Goal: Transaction & Acquisition: Book appointment/travel/reservation

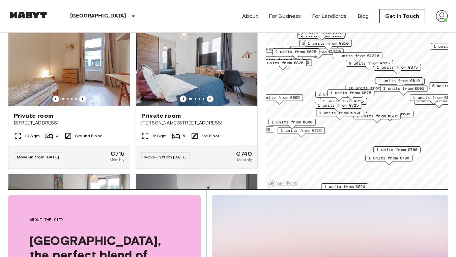
scroll to position [263, 0]
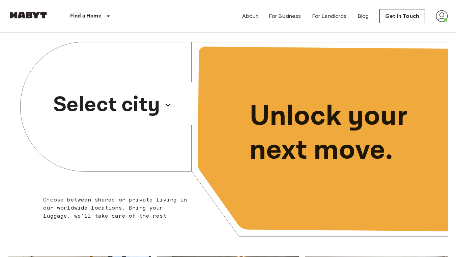
click at [147, 105] on p "Select city" at bounding box center [106, 105] width 107 height 32
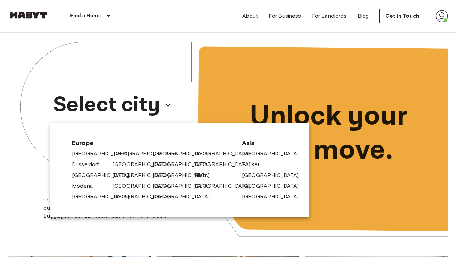
click at [119, 155] on link "[GEOGRAPHIC_DATA]" at bounding box center [146, 154] width 64 height 8
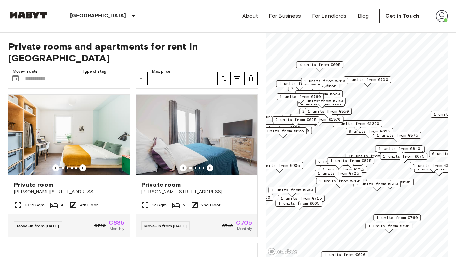
scroll to position [298, 0]
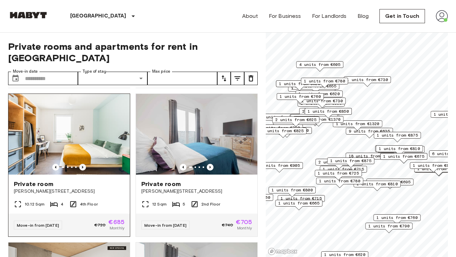
click at [84, 164] on icon "Previous image" at bounding box center [82, 167] width 7 height 7
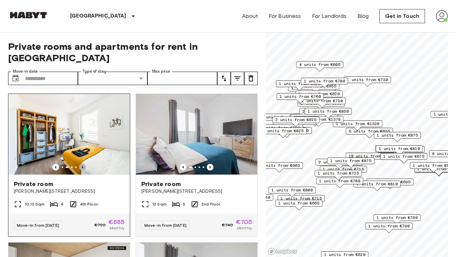
click at [84, 164] on icon "Previous image" at bounding box center [82, 167] width 7 height 7
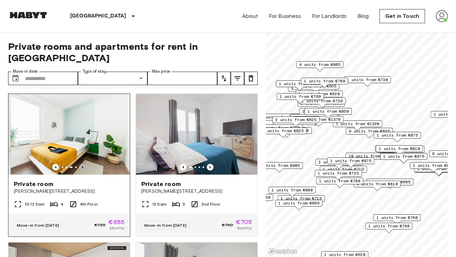
click at [84, 164] on icon "Previous image" at bounding box center [82, 167] width 7 height 7
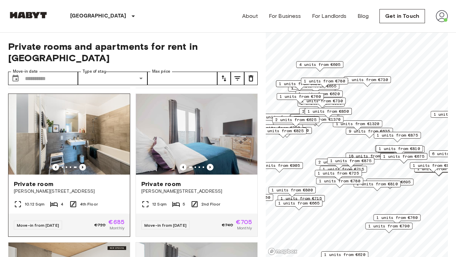
click at [84, 164] on icon "Previous image" at bounding box center [82, 167] width 7 height 7
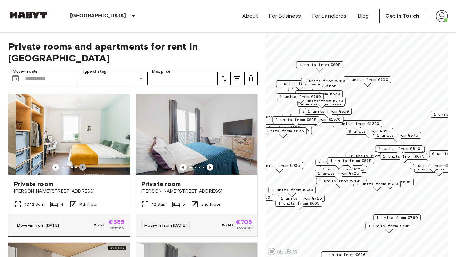
click at [84, 164] on icon "Previous image" at bounding box center [82, 167] width 7 height 7
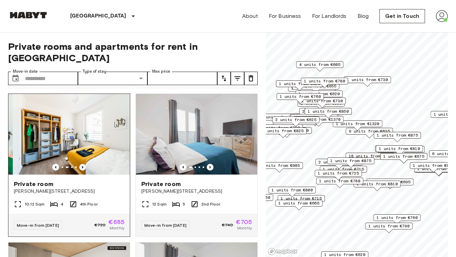
click at [84, 164] on icon "Previous image" at bounding box center [82, 167] width 7 height 7
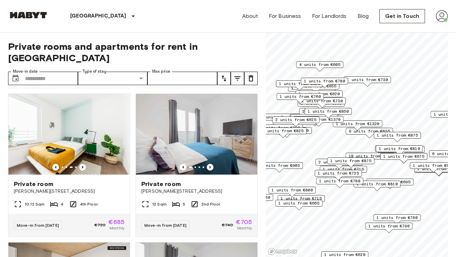
click at [171, 27] on div "Berlin Europe Amsterdam Berlin Brussels Cologne Dusseldorf Frankfurt Graz Hambu…" at bounding box center [227, 16] width 439 height 32
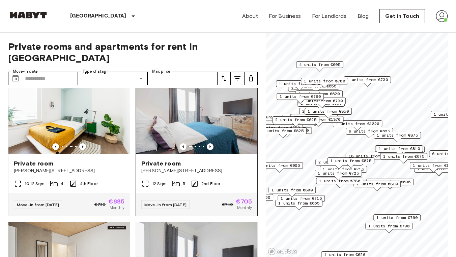
scroll to position [317, 0]
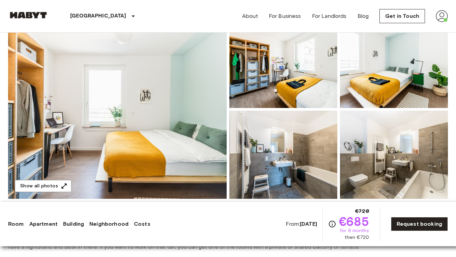
scroll to position [75, 0]
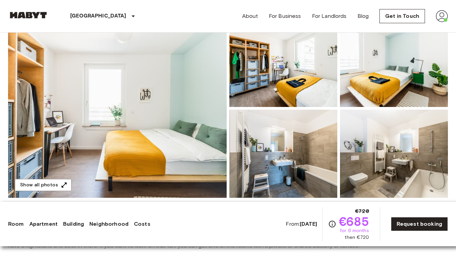
click at [205, 107] on img at bounding box center [117, 108] width 218 height 179
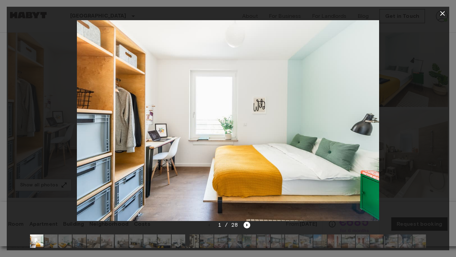
click at [205, 107] on img at bounding box center [228, 120] width 302 height 201
click at [248, 228] on icon "Next image" at bounding box center [246, 225] width 7 height 7
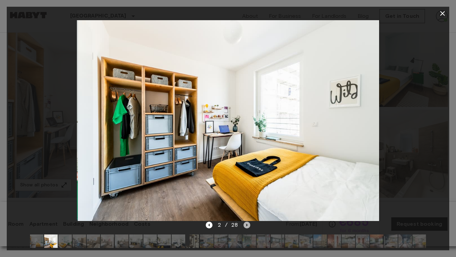
click at [248, 228] on icon "Next image" at bounding box center [246, 225] width 7 height 7
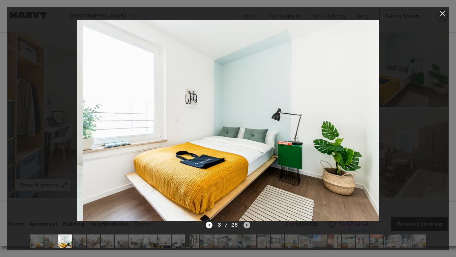
click at [248, 227] on icon "Next image" at bounding box center [246, 225] width 7 height 7
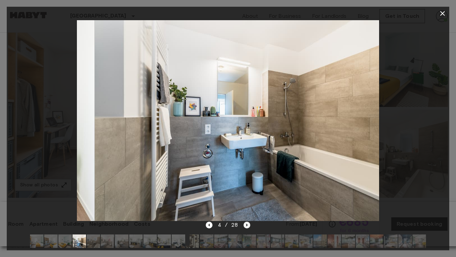
click at [248, 227] on icon "Next image" at bounding box center [246, 225] width 7 height 7
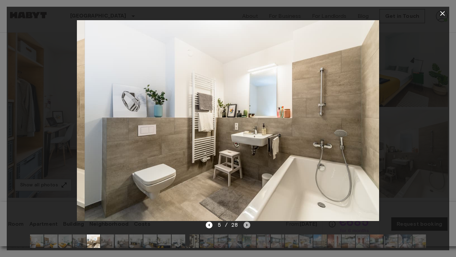
click at [248, 227] on icon "Next image" at bounding box center [246, 225] width 7 height 7
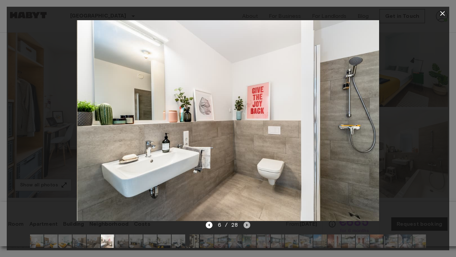
click at [248, 227] on icon "Next image" at bounding box center [246, 225] width 7 height 7
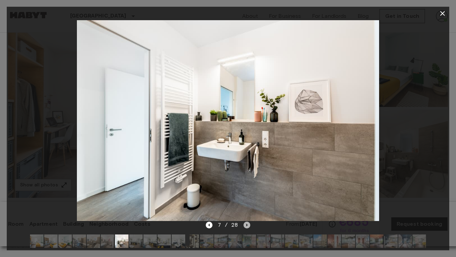
click at [248, 227] on icon "Next image" at bounding box center [246, 225] width 7 height 7
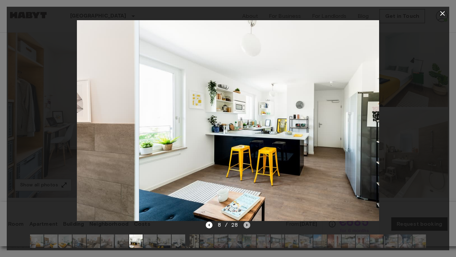
click at [248, 227] on icon "Next image" at bounding box center [246, 225] width 7 height 7
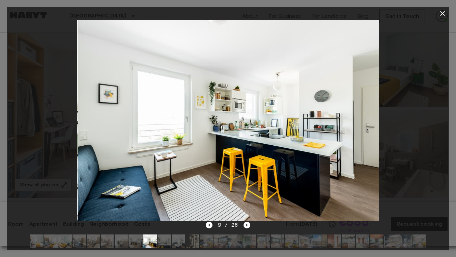
click at [261, 217] on img at bounding box center [229, 120] width 302 height 201
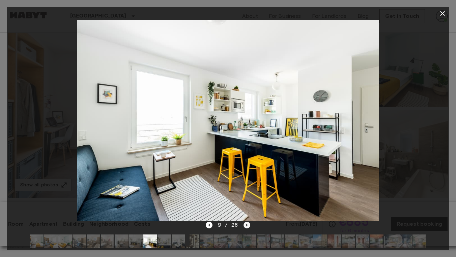
click at [247, 225] on icon "Next image" at bounding box center [246, 225] width 7 height 7
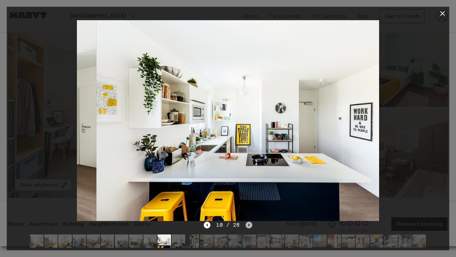
click at [247, 225] on icon "Next image" at bounding box center [248, 225] width 7 height 7
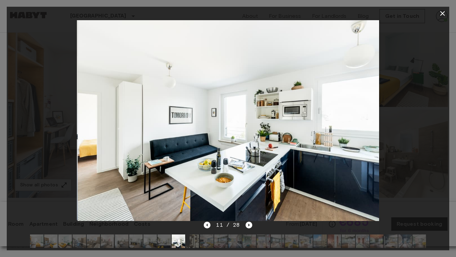
click at [444, 12] on icon "button" at bounding box center [442, 13] width 5 height 5
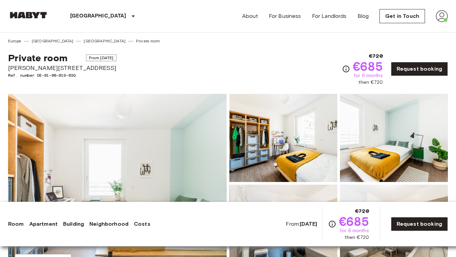
scroll to position [0, 0]
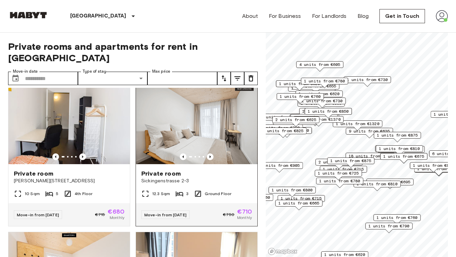
scroll to position [601, 0]
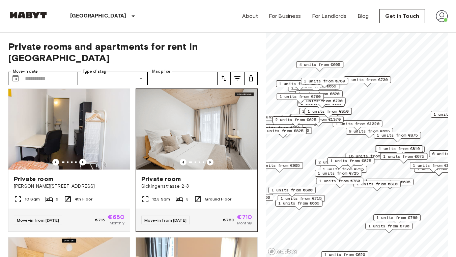
click at [213, 159] on div at bounding box center [196, 162] width 121 height 7
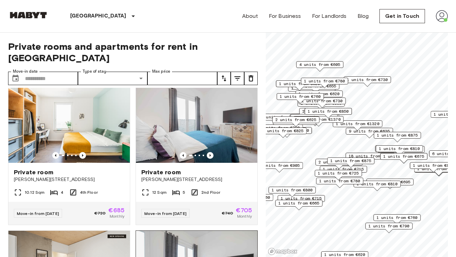
scroll to position [316, 0]
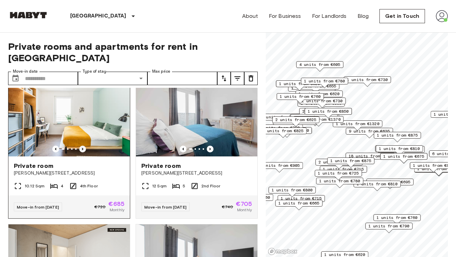
click at [85, 146] on icon "Previous image" at bounding box center [82, 149] width 7 height 7
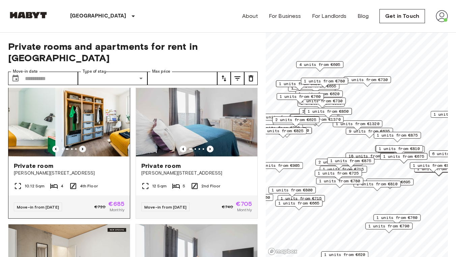
click at [85, 146] on icon "Previous image" at bounding box center [82, 149] width 7 height 7
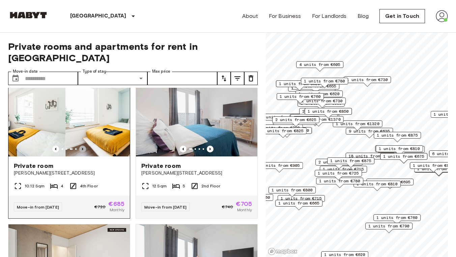
click at [85, 146] on icon "Previous image" at bounding box center [82, 149] width 7 height 7
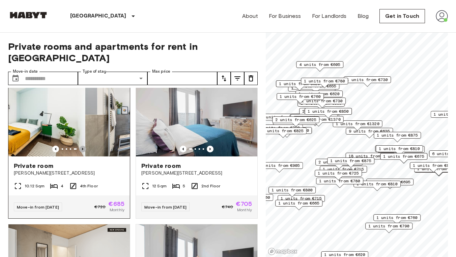
click at [85, 146] on icon "Previous image" at bounding box center [82, 149] width 7 height 7
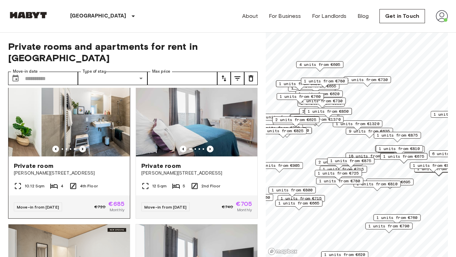
click at [85, 146] on icon "Previous image" at bounding box center [82, 149] width 7 height 7
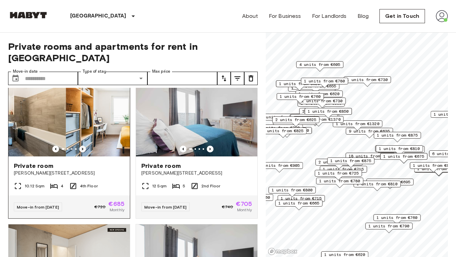
click at [85, 146] on icon "Previous image" at bounding box center [82, 149] width 7 height 7
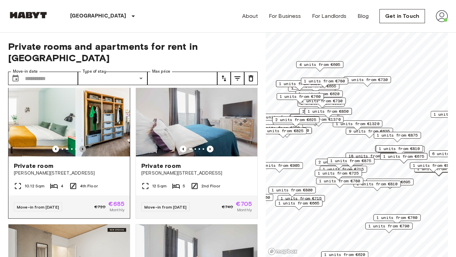
click at [85, 146] on icon "Previous image" at bounding box center [82, 149] width 7 height 7
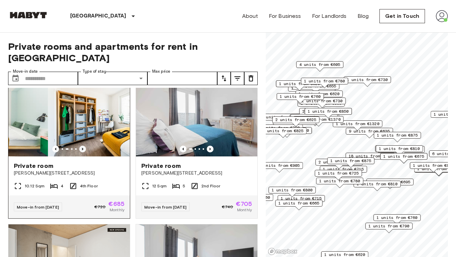
click at [85, 146] on icon "Previous image" at bounding box center [82, 149] width 7 height 7
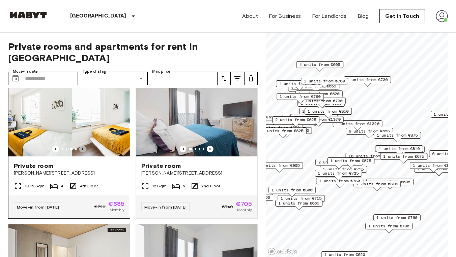
click at [85, 146] on icon "Previous image" at bounding box center [82, 149] width 7 height 7
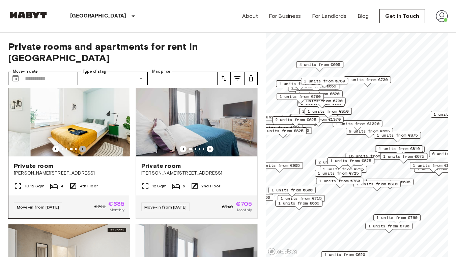
click at [85, 146] on icon "Previous image" at bounding box center [82, 149] width 7 height 7
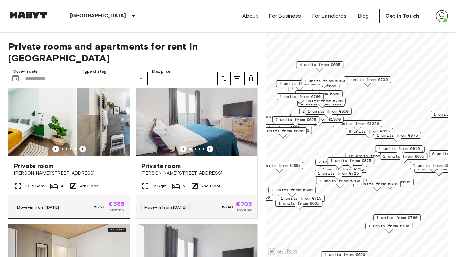
click at [85, 146] on icon "Previous image" at bounding box center [82, 149] width 7 height 7
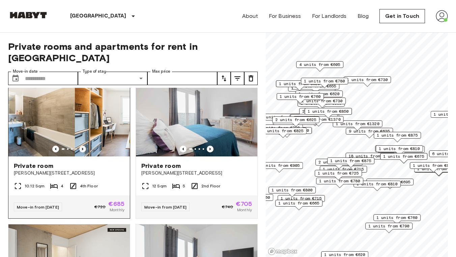
click at [85, 146] on icon "Previous image" at bounding box center [82, 149] width 7 height 7
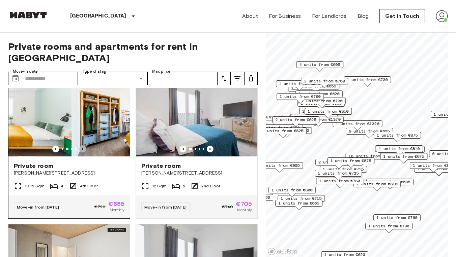
click at [85, 146] on icon "Previous image" at bounding box center [82, 149] width 7 height 7
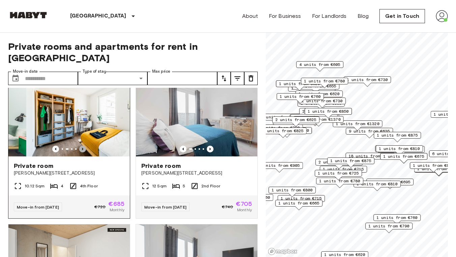
click at [85, 146] on icon "Previous image" at bounding box center [82, 149] width 7 height 7
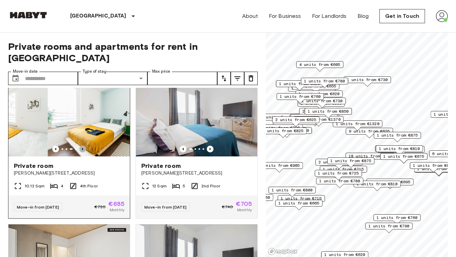
click at [85, 146] on icon "Previous image" at bounding box center [82, 149] width 7 height 7
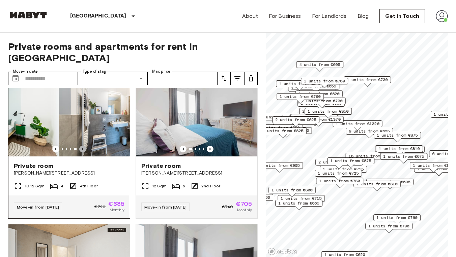
click at [85, 146] on icon "Previous image" at bounding box center [82, 149] width 7 height 7
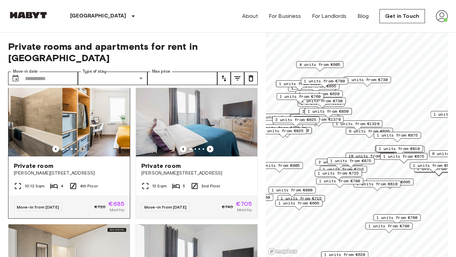
click at [85, 146] on icon "Previous image" at bounding box center [82, 149] width 7 height 7
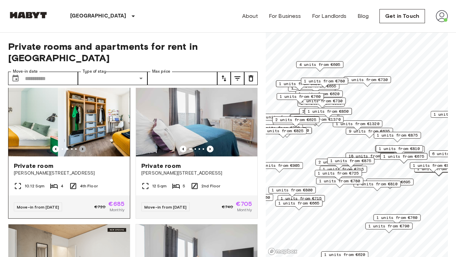
click at [85, 146] on icon "Previous image" at bounding box center [82, 149] width 7 height 7
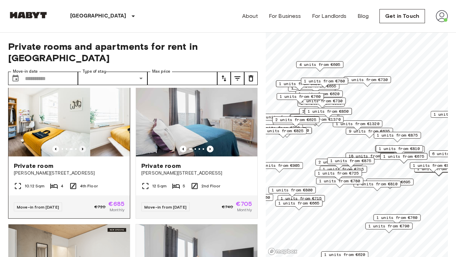
click at [85, 146] on icon "Previous image" at bounding box center [82, 149] width 7 height 7
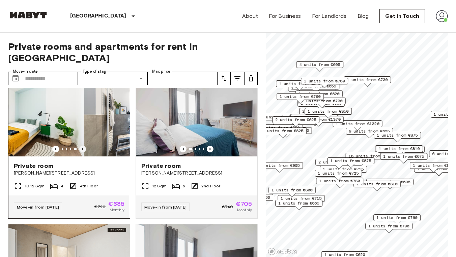
click at [85, 146] on icon "Previous image" at bounding box center [82, 149] width 7 height 7
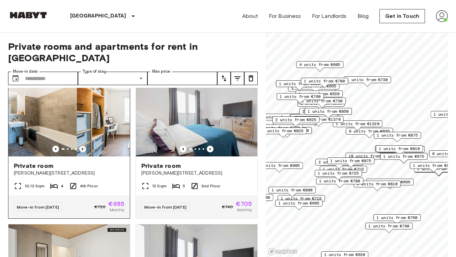
click at [85, 146] on icon "Previous image" at bounding box center [82, 149] width 7 height 7
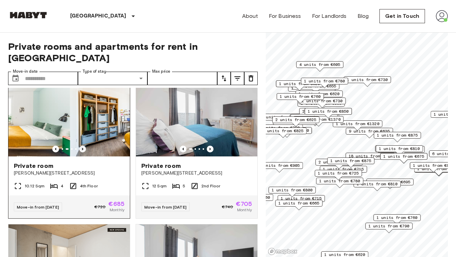
click at [85, 146] on icon "Previous image" at bounding box center [82, 149] width 7 height 7
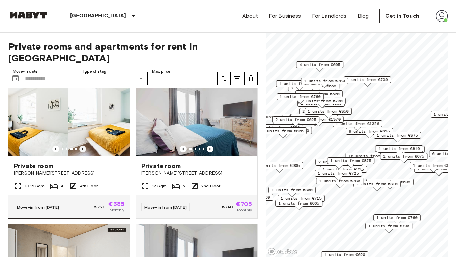
click at [85, 146] on icon "Previous image" at bounding box center [82, 149] width 7 height 7
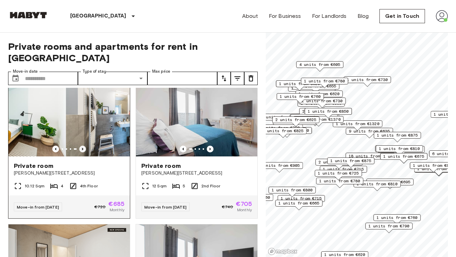
click at [85, 146] on icon "Previous image" at bounding box center [82, 149] width 7 height 7
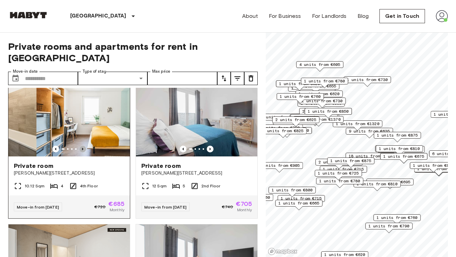
click at [85, 146] on icon "Previous image" at bounding box center [82, 149] width 7 height 7
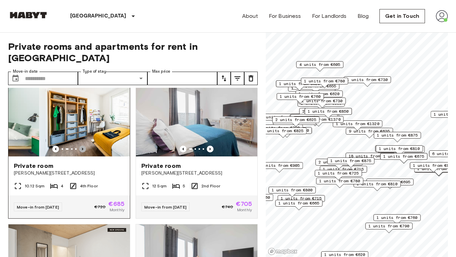
click at [85, 146] on icon "Previous image" at bounding box center [82, 149] width 7 height 7
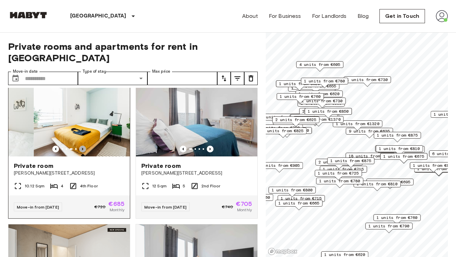
click at [85, 146] on icon "Previous image" at bounding box center [82, 149] width 7 height 7
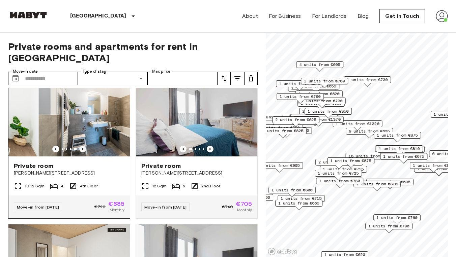
click at [85, 146] on icon "Previous image" at bounding box center [82, 149] width 7 height 7
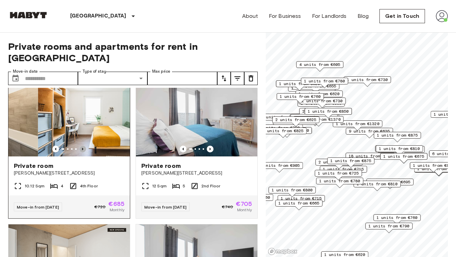
click at [85, 146] on icon "Previous image" at bounding box center [82, 149] width 7 height 7
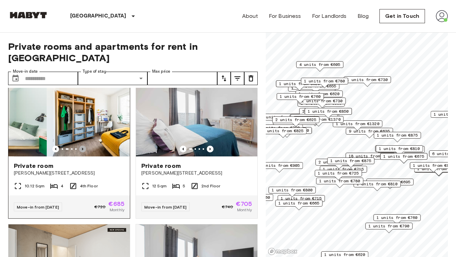
click at [85, 146] on icon "Previous image" at bounding box center [82, 149] width 7 height 7
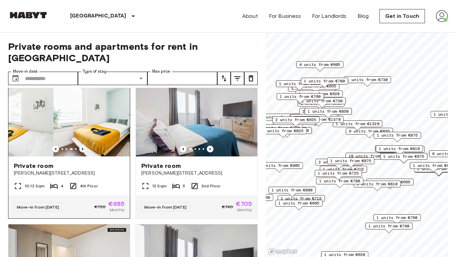
click at [85, 146] on icon "Previous image" at bounding box center [82, 149] width 7 height 7
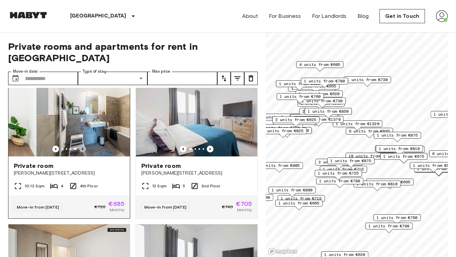
click at [85, 146] on icon "Previous image" at bounding box center [82, 149] width 7 height 7
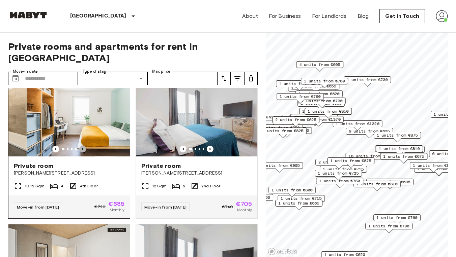
click at [85, 146] on icon "Previous image" at bounding box center [82, 149] width 7 height 7
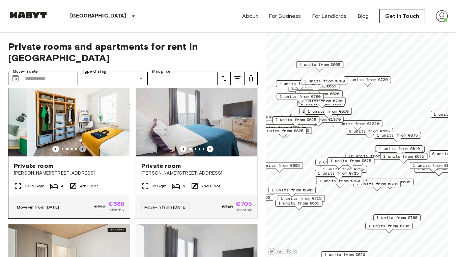
click at [85, 146] on icon "Previous image" at bounding box center [82, 149] width 7 height 7
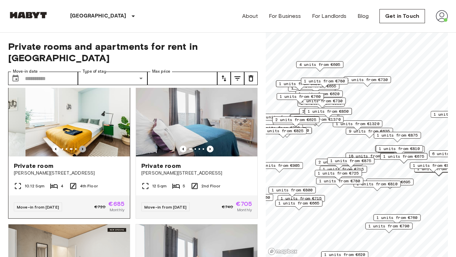
click at [85, 146] on icon "Previous image" at bounding box center [82, 149] width 7 height 7
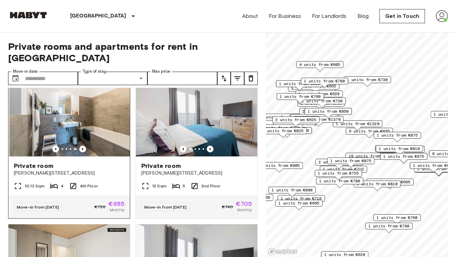
click at [55, 141] on img at bounding box center [69, 116] width 121 height 81
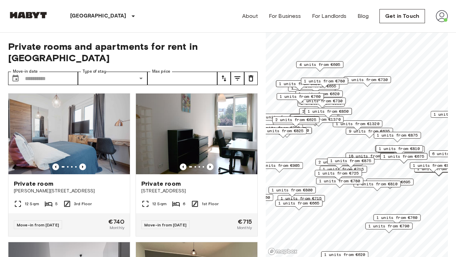
scroll to position [0, 0]
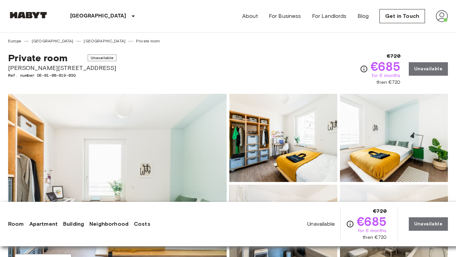
click at [221, 144] on img at bounding box center [117, 183] width 218 height 179
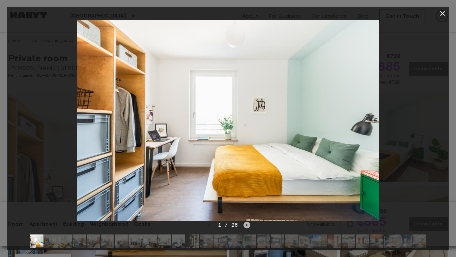
click at [245, 227] on icon "Next image" at bounding box center [246, 225] width 7 height 7
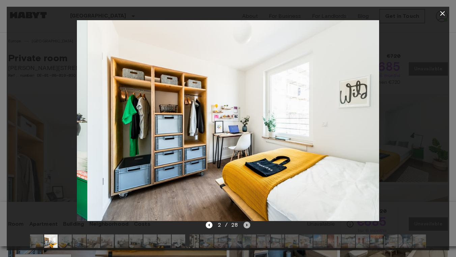
click at [245, 227] on icon "Next image" at bounding box center [246, 225] width 7 height 7
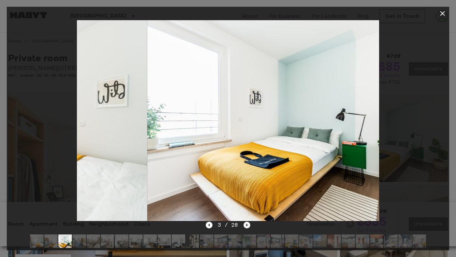
click at [245, 227] on icon "Next image" at bounding box center [246, 225] width 7 height 7
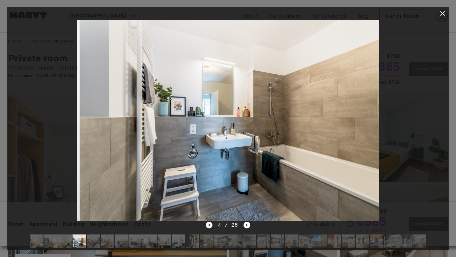
click at [209, 228] on icon "Previous image" at bounding box center [209, 225] width 7 height 7
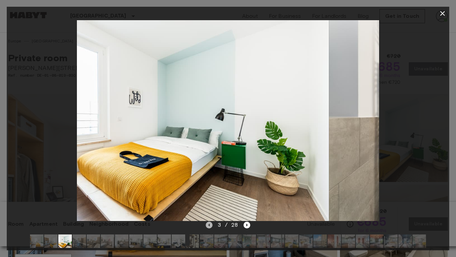
click at [209, 228] on icon "Previous image" at bounding box center [209, 225] width 7 height 7
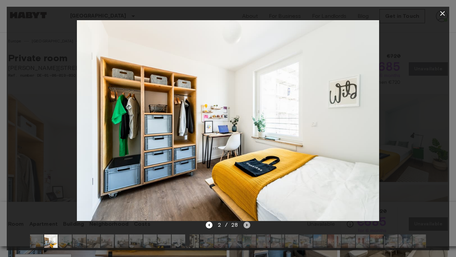
click at [247, 228] on icon "Next image" at bounding box center [246, 225] width 7 height 7
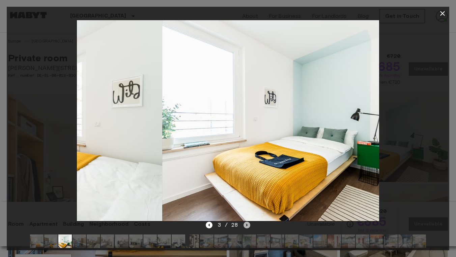
click at [247, 228] on icon "Next image" at bounding box center [246, 225] width 7 height 7
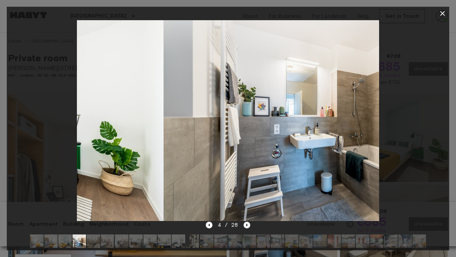
click at [247, 228] on icon "Next image" at bounding box center [246, 225] width 7 height 7
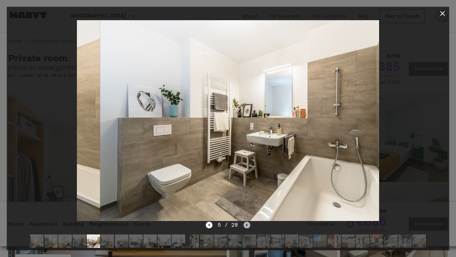
click at [247, 228] on icon "Next image" at bounding box center [246, 225] width 7 height 7
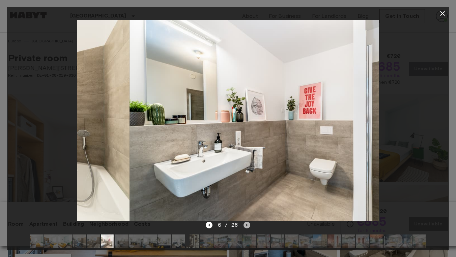
click at [247, 228] on icon "Next image" at bounding box center [246, 225] width 7 height 7
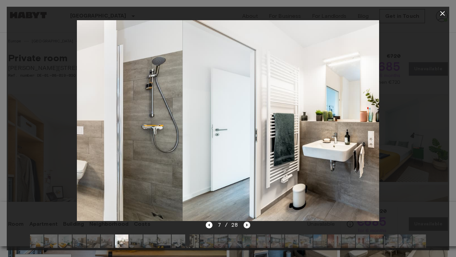
click at [247, 228] on icon "Next image" at bounding box center [246, 225] width 7 height 7
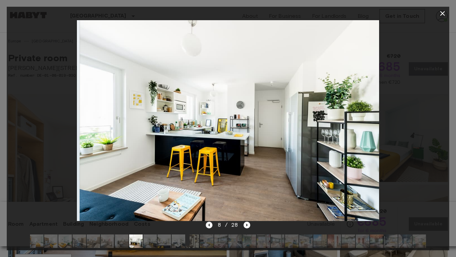
click at [209, 226] on icon "Previous image" at bounding box center [209, 225] width 7 height 7
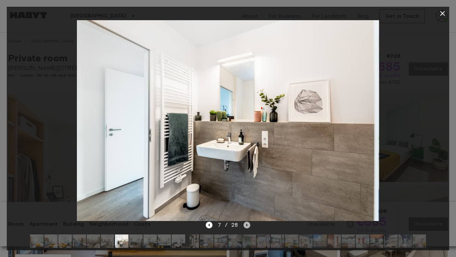
click at [246, 225] on icon "Next image" at bounding box center [246, 225] width 1 height 3
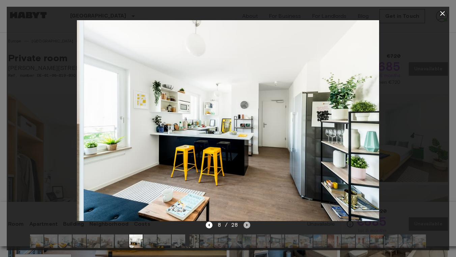
click at [246, 225] on icon "Next image" at bounding box center [246, 225] width 1 height 3
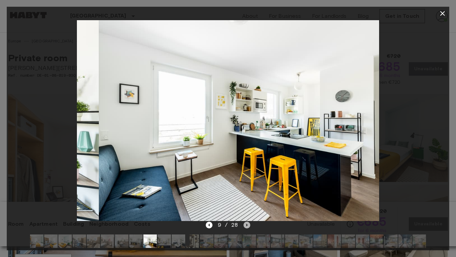
click at [246, 225] on icon "Next image" at bounding box center [246, 225] width 1 height 3
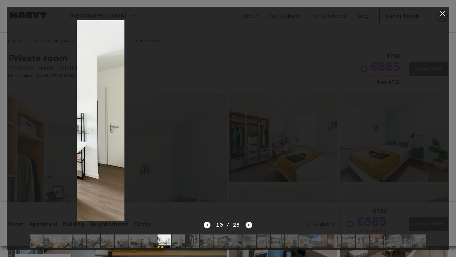
click at [246, 225] on icon "Next image" at bounding box center [248, 225] width 7 height 7
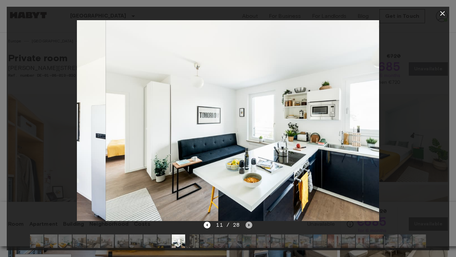
click at [246, 225] on icon "Next image" at bounding box center [248, 225] width 7 height 7
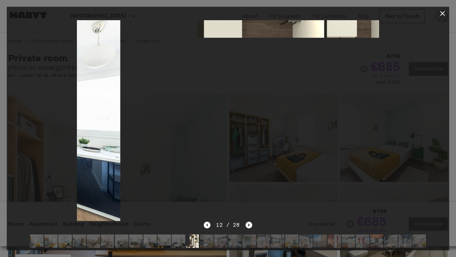
click at [246, 225] on icon "Next image" at bounding box center [248, 225] width 7 height 7
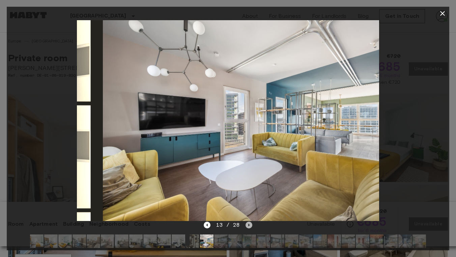
click at [246, 225] on icon "Next image" at bounding box center [248, 225] width 7 height 7
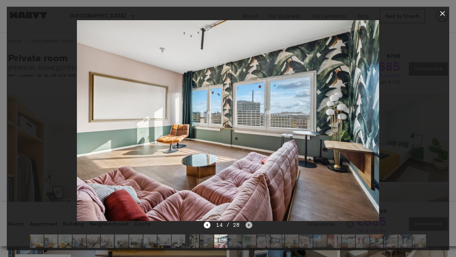
click at [246, 225] on icon "Next image" at bounding box center [248, 225] width 7 height 7
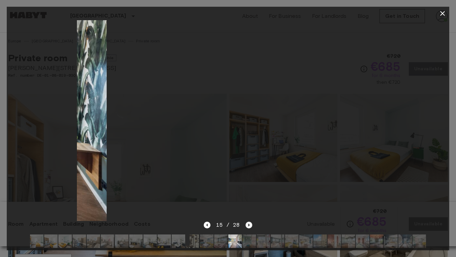
click at [246, 225] on icon "Next image" at bounding box center [248, 225] width 7 height 7
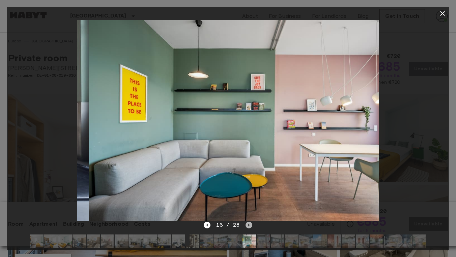
click at [246, 225] on icon "Next image" at bounding box center [248, 225] width 7 height 7
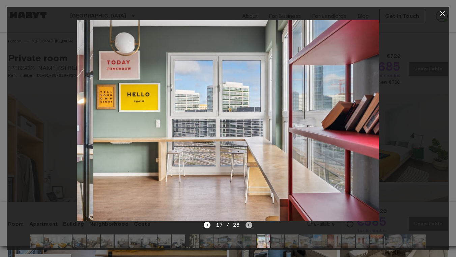
click at [246, 225] on icon "Next image" at bounding box center [248, 225] width 7 height 7
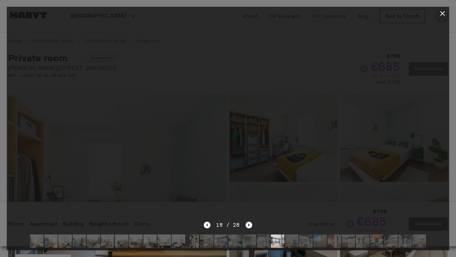
click at [246, 225] on icon "Next image" at bounding box center [248, 225] width 7 height 7
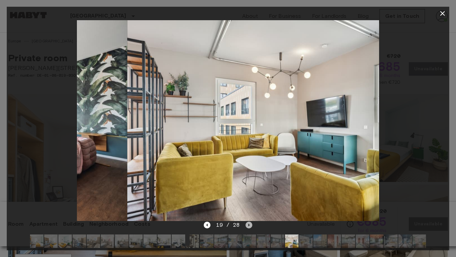
click at [246, 225] on icon "Next image" at bounding box center [248, 225] width 7 height 7
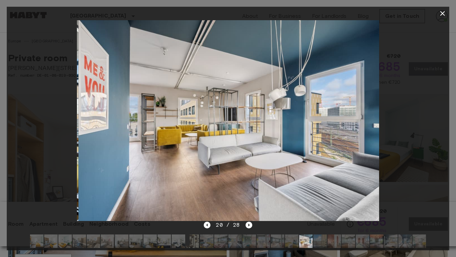
click at [442, 14] on icon "button" at bounding box center [442, 13] width 5 height 5
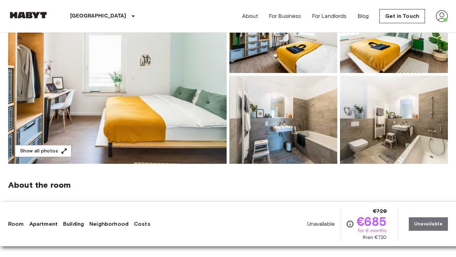
scroll to position [112, 0]
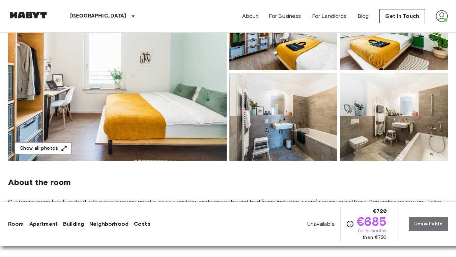
click at [164, 113] on img at bounding box center [117, 71] width 218 height 179
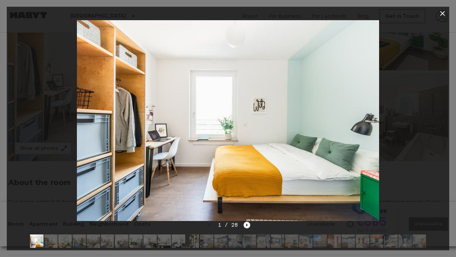
click at [246, 225] on icon "Next image" at bounding box center [246, 225] width 7 height 7
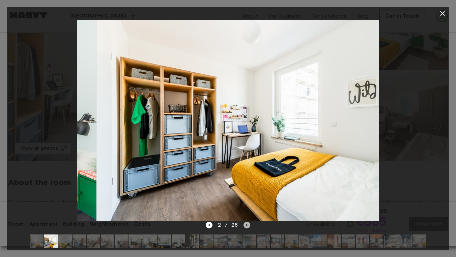
click at [245, 225] on icon "Next image" at bounding box center [246, 225] width 7 height 7
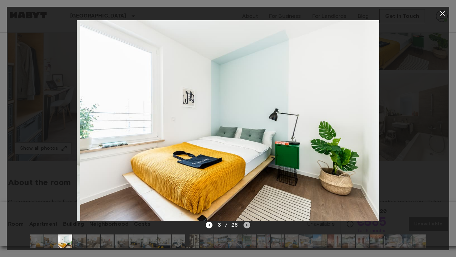
click at [245, 225] on icon "Next image" at bounding box center [246, 225] width 7 height 7
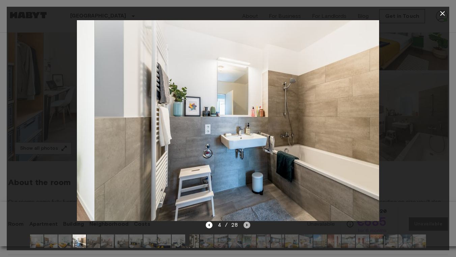
click at [245, 225] on icon "Next image" at bounding box center [246, 225] width 7 height 7
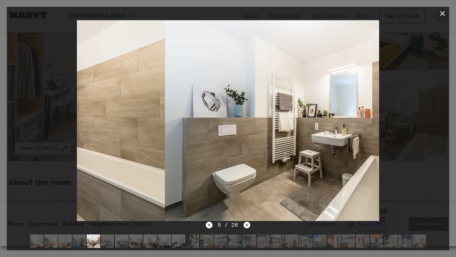
click at [245, 225] on icon "Next image" at bounding box center [246, 225] width 7 height 7
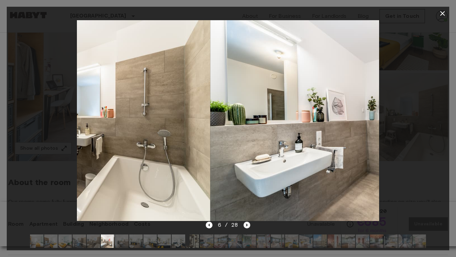
click at [245, 225] on icon "Next image" at bounding box center [246, 225] width 7 height 7
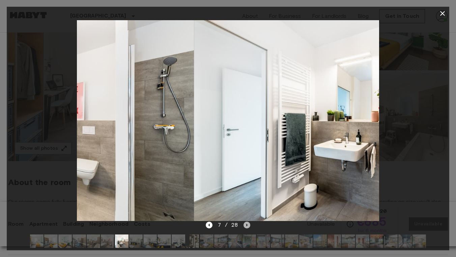
click at [245, 225] on icon "Next image" at bounding box center [246, 225] width 7 height 7
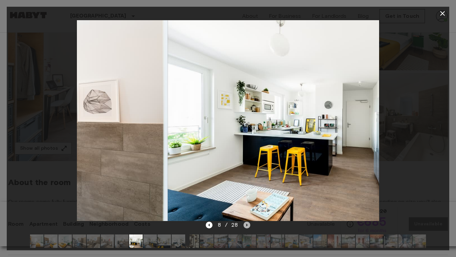
click at [245, 225] on icon "Next image" at bounding box center [246, 225] width 7 height 7
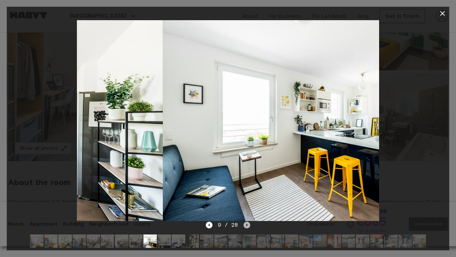
click at [245, 225] on icon "Next image" at bounding box center [246, 225] width 7 height 7
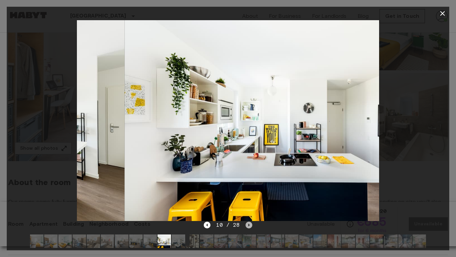
click at [245, 225] on icon "Next image" at bounding box center [248, 225] width 7 height 7
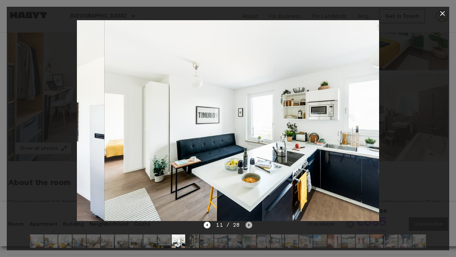
click at [245, 225] on icon "Next image" at bounding box center [248, 225] width 7 height 7
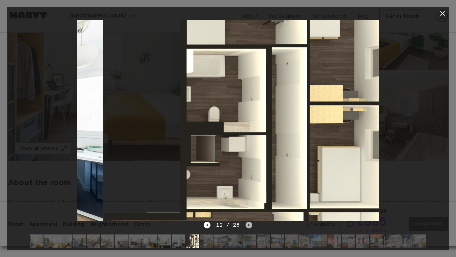
click at [245, 225] on icon "Next image" at bounding box center [248, 225] width 7 height 7
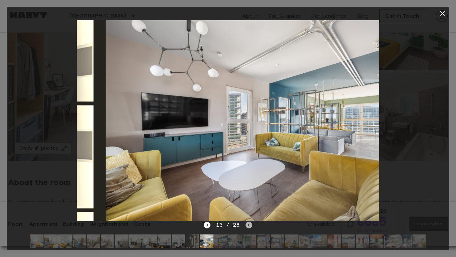
click at [245, 225] on icon "Next image" at bounding box center [248, 225] width 7 height 7
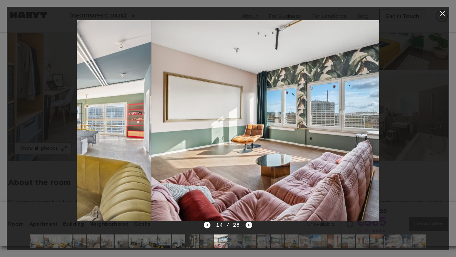
click at [245, 225] on icon "Next image" at bounding box center [248, 225] width 7 height 7
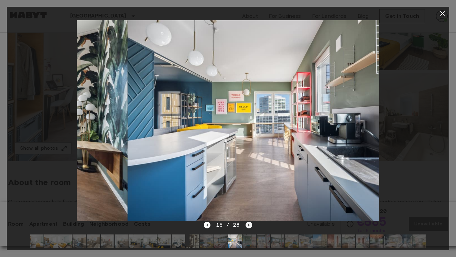
click at [245, 225] on icon "Next image" at bounding box center [248, 225] width 7 height 7
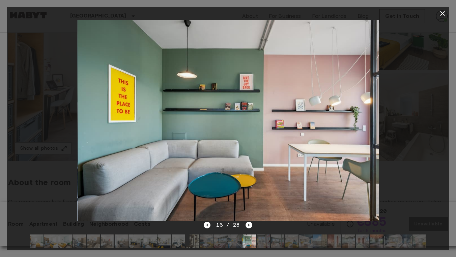
click at [444, 12] on icon "button" at bounding box center [442, 13] width 8 height 8
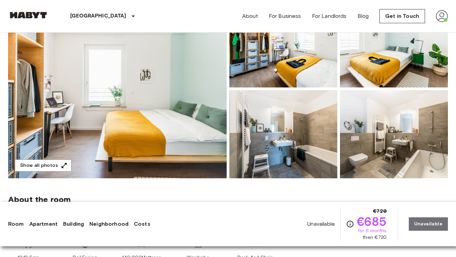
scroll to position [96, 0]
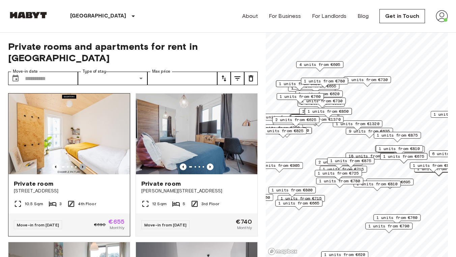
click at [82, 166] on icon "Previous image" at bounding box center [82, 167] width 1 height 3
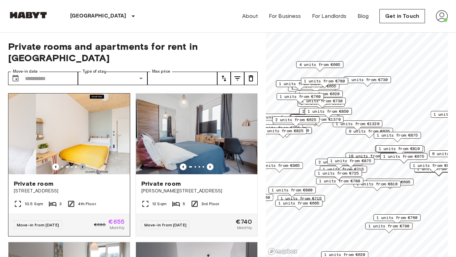
click at [82, 166] on icon "Previous image" at bounding box center [82, 167] width 1 height 3
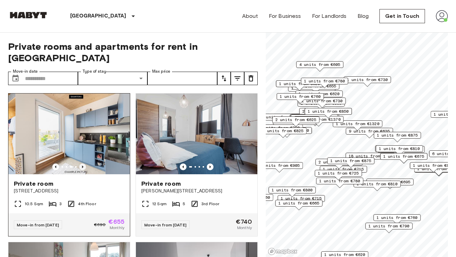
click at [82, 166] on icon "Previous image" at bounding box center [82, 167] width 1 height 3
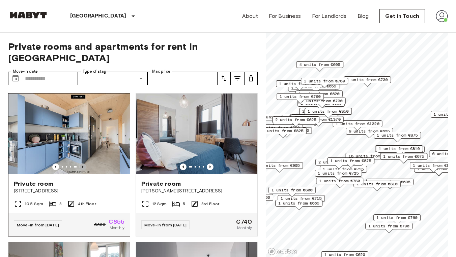
click at [82, 166] on icon "Previous image" at bounding box center [82, 167] width 1 height 3
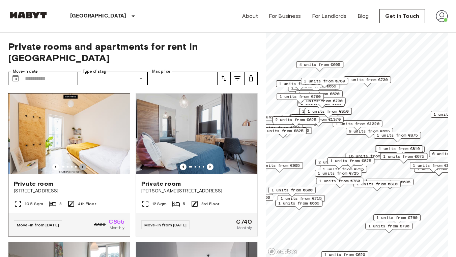
click at [82, 166] on icon "Previous image" at bounding box center [82, 167] width 1 height 3
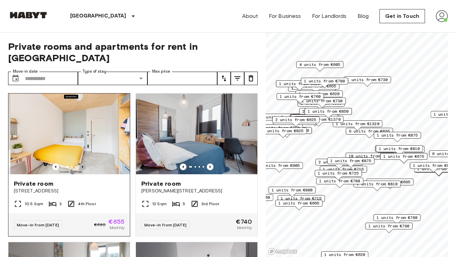
click at [82, 166] on icon "Previous image" at bounding box center [82, 167] width 1 height 3
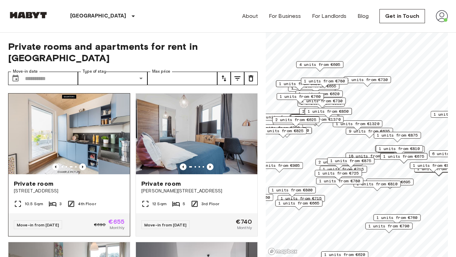
click at [92, 138] on img at bounding box center [68, 134] width 121 height 81
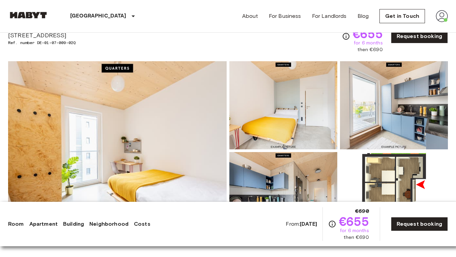
scroll to position [35, 0]
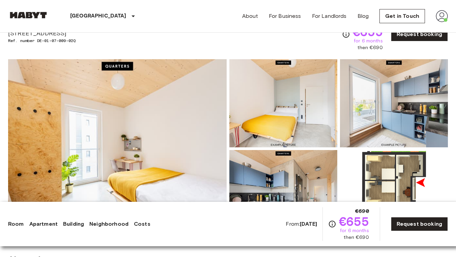
click at [175, 150] on img at bounding box center [117, 148] width 218 height 179
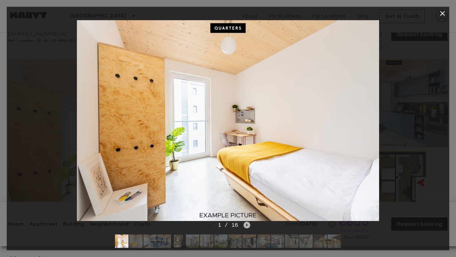
click at [247, 225] on icon "Next image" at bounding box center [246, 225] width 7 height 7
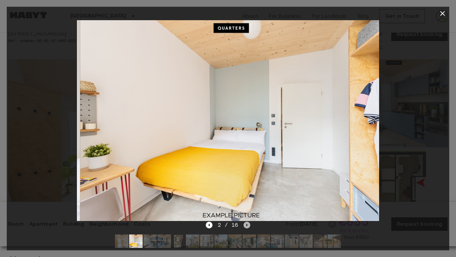
click at [247, 225] on icon "Next image" at bounding box center [246, 225] width 7 height 7
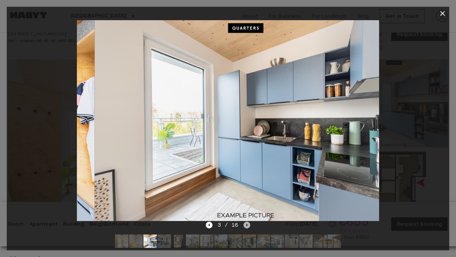
click at [247, 225] on icon "Next image" at bounding box center [246, 225] width 7 height 7
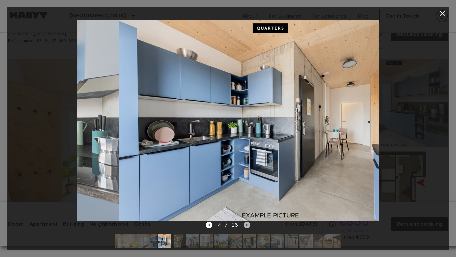
click at [247, 225] on icon "Next image" at bounding box center [246, 225] width 7 height 7
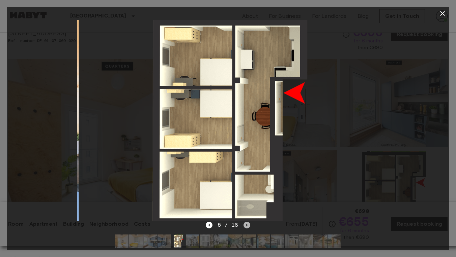
click at [247, 225] on icon "Next image" at bounding box center [246, 225] width 7 height 7
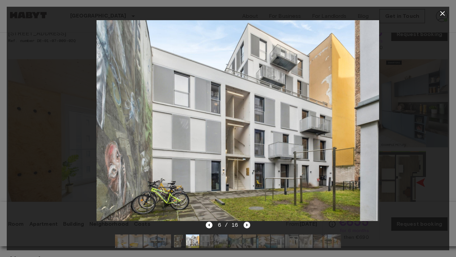
click at [247, 225] on icon "Next image" at bounding box center [246, 225] width 7 height 7
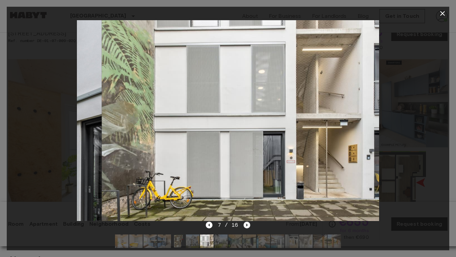
click at [247, 225] on icon "Next image" at bounding box center [246, 225] width 7 height 7
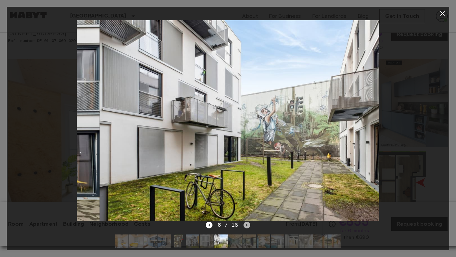
click at [247, 225] on icon "Next image" at bounding box center [246, 225] width 7 height 7
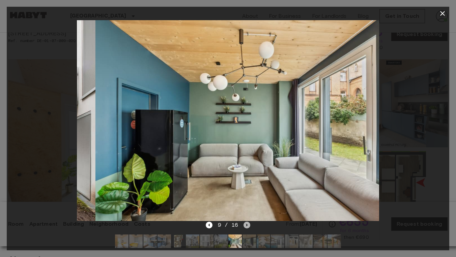
click at [247, 225] on icon "Next image" at bounding box center [246, 225] width 7 height 7
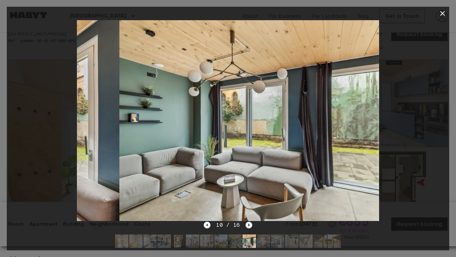
click at [247, 225] on icon "Next image" at bounding box center [248, 225] width 7 height 7
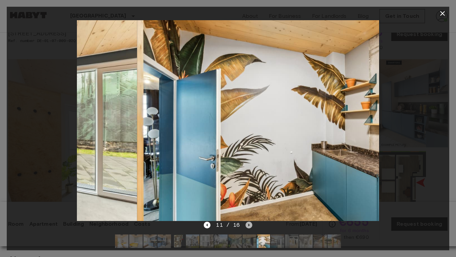
click at [247, 225] on icon "Next image" at bounding box center [248, 225] width 7 height 7
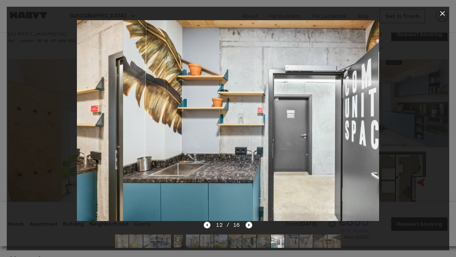
click at [247, 225] on icon "Next image" at bounding box center [248, 225] width 7 height 7
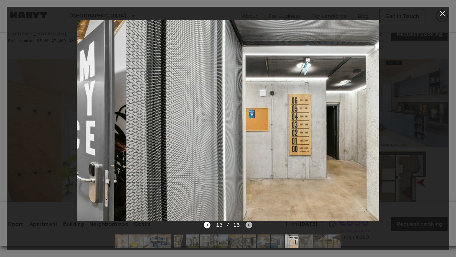
click at [247, 225] on icon "Next image" at bounding box center [248, 225] width 7 height 7
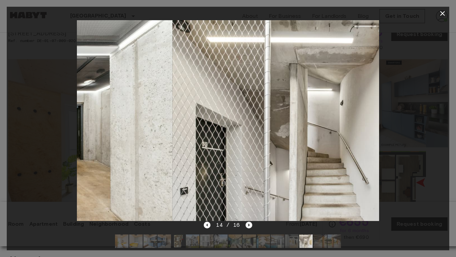
click at [247, 225] on icon "Next image" at bounding box center [248, 225] width 7 height 7
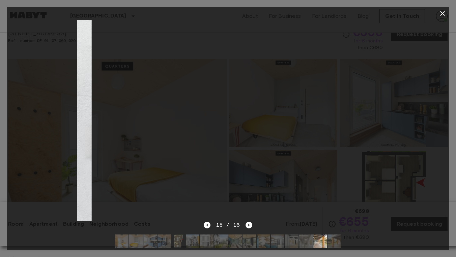
click at [442, 11] on icon "button" at bounding box center [442, 13] width 8 height 8
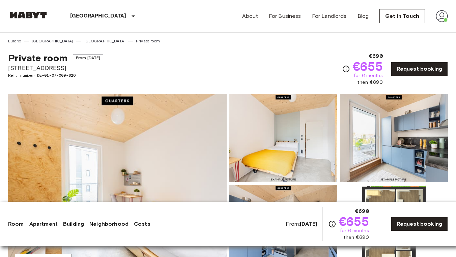
scroll to position [0, 0]
click at [170, 98] on img at bounding box center [117, 183] width 218 height 179
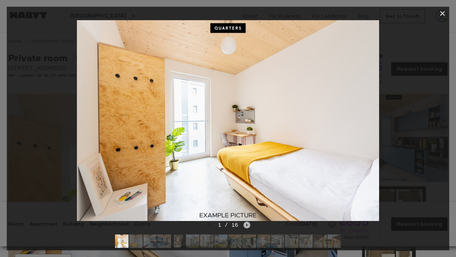
click at [248, 226] on icon "Next image" at bounding box center [246, 225] width 7 height 7
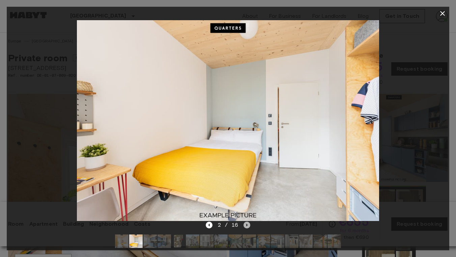
click at [248, 225] on icon "Next image" at bounding box center [246, 225] width 7 height 7
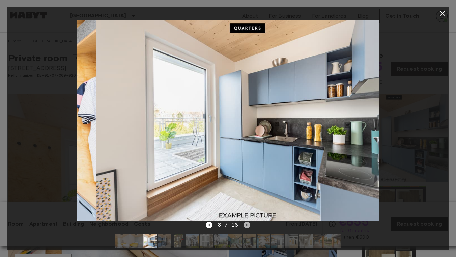
click at [248, 225] on icon "Next image" at bounding box center [246, 225] width 7 height 7
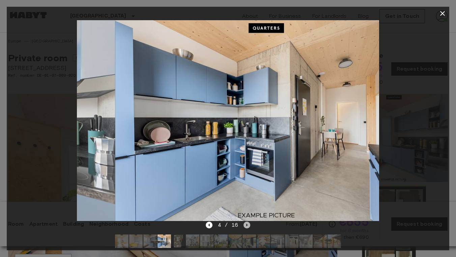
click at [248, 225] on icon "Next image" at bounding box center [246, 225] width 7 height 7
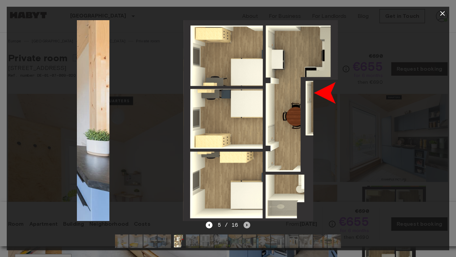
click at [248, 225] on icon "Next image" at bounding box center [246, 225] width 7 height 7
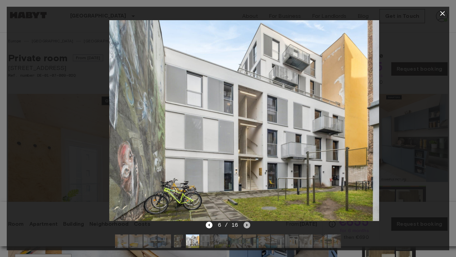
click at [248, 225] on icon "Next image" at bounding box center [246, 225] width 7 height 7
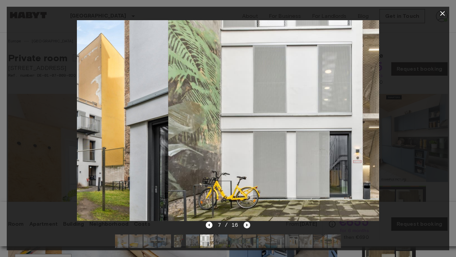
click at [248, 225] on icon "Next image" at bounding box center [246, 225] width 7 height 7
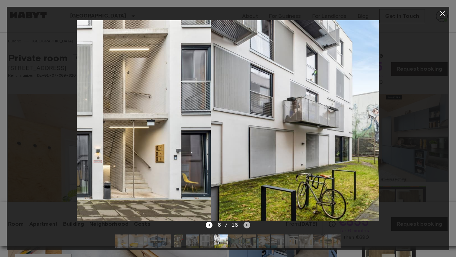
click at [248, 225] on icon "Next image" at bounding box center [246, 225] width 7 height 7
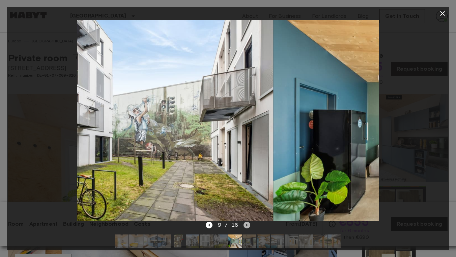
click at [248, 225] on icon "Next image" at bounding box center [246, 225] width 7 height 7
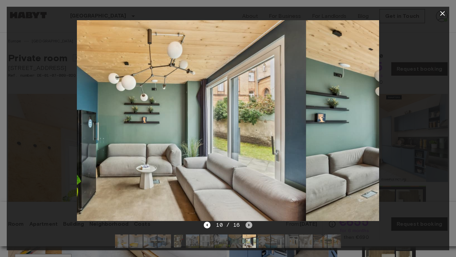
click at [248, 225] on icon "Next image" at bounding box center [248, 225] width 1 height 3
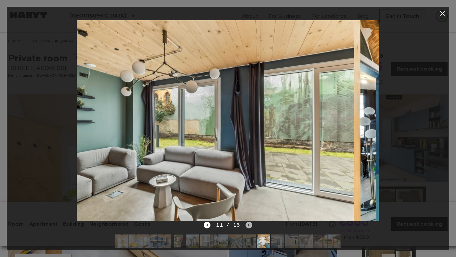
click at [248, 225] on icon "Next image" at bounding box center [248, 225] width 1 height 3
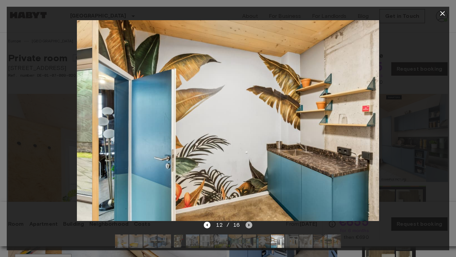
click at [248, 225] on icon "Next image" at bounding box center [248, 225] width 1 height 3
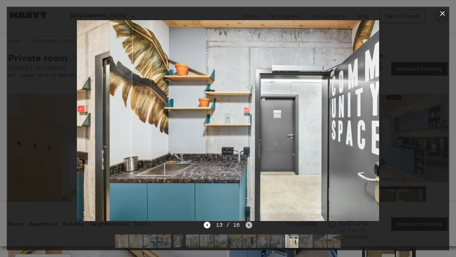
click at [248, 225] on icon "Next image" at bounding box center [248, 225] width 1 height 3
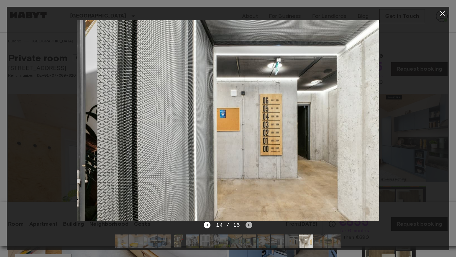
click at [248, 225] on icon "Next image" at bounding box center [248, 225] width 1 height 3
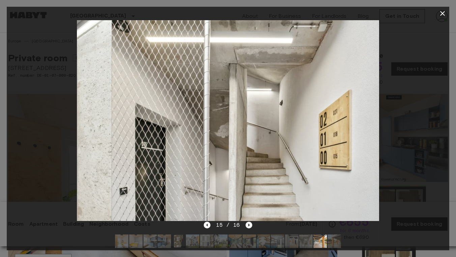
click at [248, 225] on icon "Next image" at bounding box center [248, 225] width 1 height 3
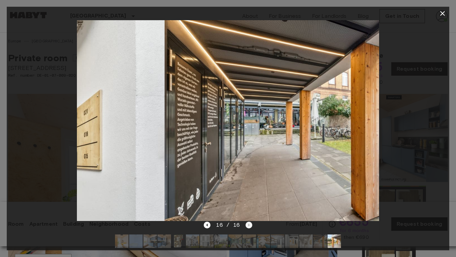
click at [248, 225] on div "16 / 16" at bounding box center [228, 225] width 48 height 8
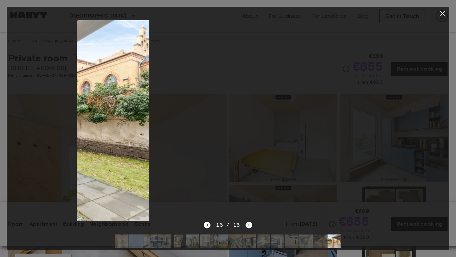
click at [248, 225] on div "16 / 16" at bounding box center [228, 225] width 48 height 8
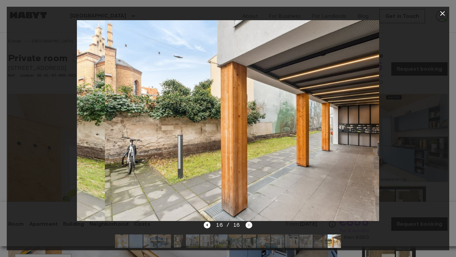
click at [248, 225] on div "16 / 16" at bounding box center [228, 225] width 48 height 8
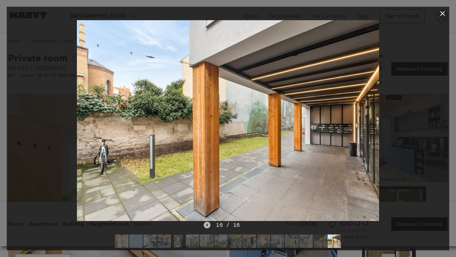
click at [209, 227] on icon "Previous image" at bounding box center [207, 225] width 7 height 7
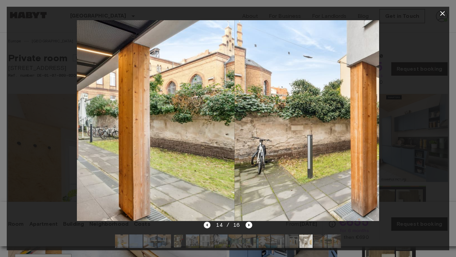
click at [209, 227] on icon "Previous image" at bounding box center [207, 225] width 7 height 7
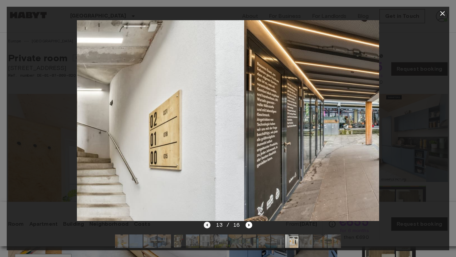
click at [209, 227] on icon "Previous image" at bounding box center [207, 225] width 7 height 7
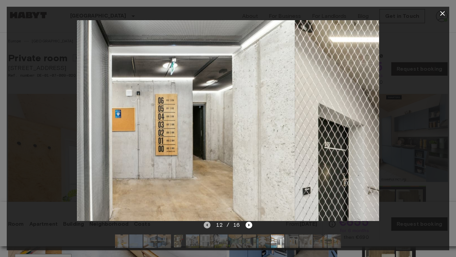
click at [209, 227] on icon "Previous image" at bounding box center [207, 225] width 7 height 7
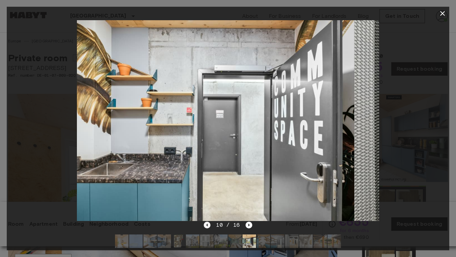
click at [209, 227] on icon "Previous image" at bounding box center [207, 225] width 7 height 7
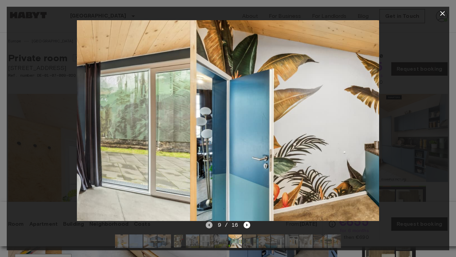
click at [209, 227] on icon "Previous image" at bounding box center [209, 225] width 7 height 7
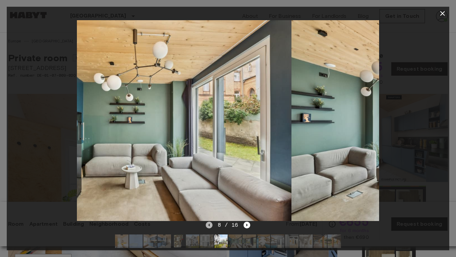
click at [209, 227] on icon "Previous image" at bounding box center [209, 225] width 7 height 7
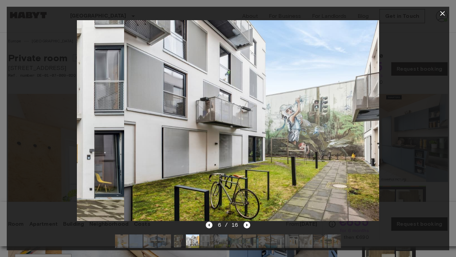
click at [209, 227] on icon "Previous image" at bounding box center [209, 225] width 7 height 7
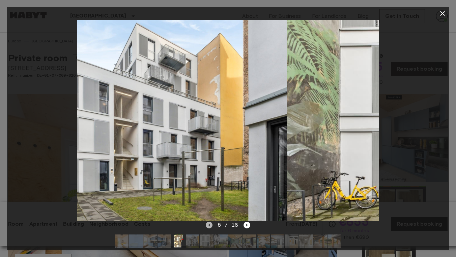
click at [209, 227] on icon "Previous image" at bounding box center [209, 225] width 7 height 7
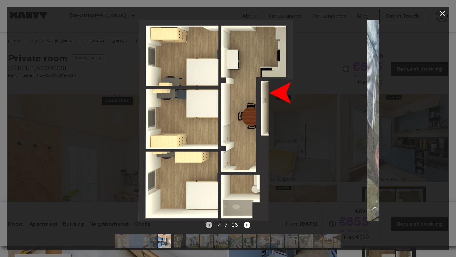
click at [209, 227] on icon "Previous image" at bounding box center [209, 225] width 7 height 7
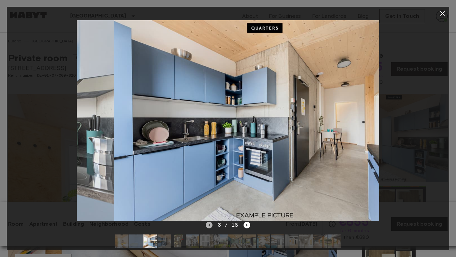
click at [209, 227] on icon "Previous image" at bounding box center [209, 225] width 7 height 7
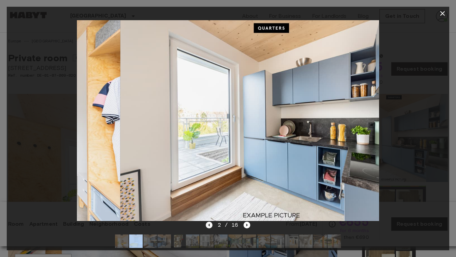
click at [209, 227] on icon "Previous image" at bounding box center [209, 225] width 7 height 7
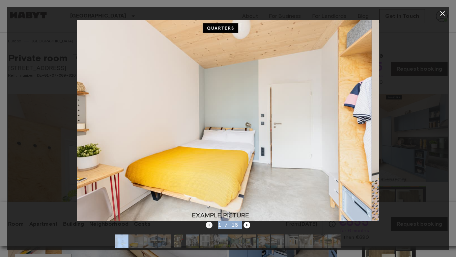
click at [209, 227] on div "1 / 16" at bounding box center [228, 225] width 45 height 8
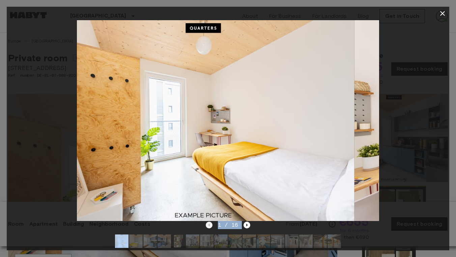
click at [209, 227] on div "1 / 16" at bounding box center [228, 225] width 45 height 8
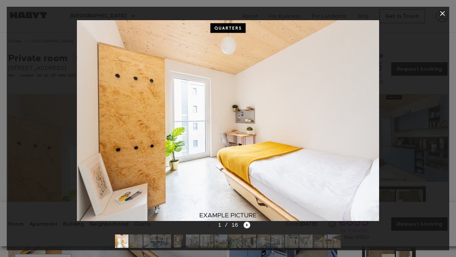
click at [248, 224] on icon "Next image" at bounding box center [246, 225] width 7 height 7
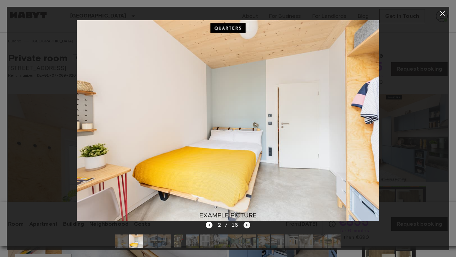
click at [248, 224] on icon "Next image" at bounding box center [246, 225] width 7 height 7
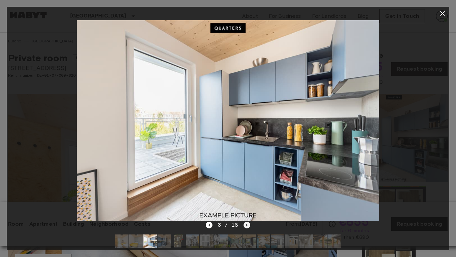
click at [248, 224] on icon "Next image" at bounding box center [246, 225] width 7 height 7
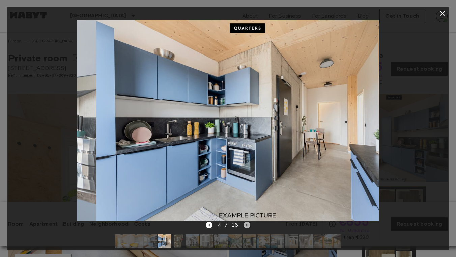
click at [248, 224] on icon "Next image" at bounding box center [246, 225] width 7 height 7
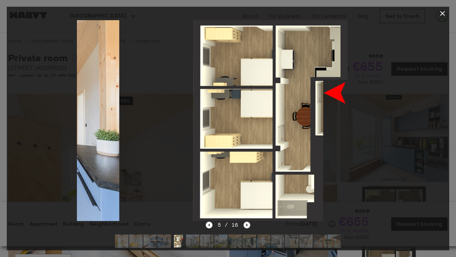
click at [248, 224] on icon "Next image" at bounding box center [246, 225] width 7 height 7
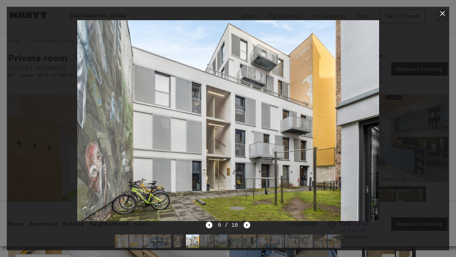
click at [443, 14] on icon "button" at bounding box center [442, 13] width 8 height 8
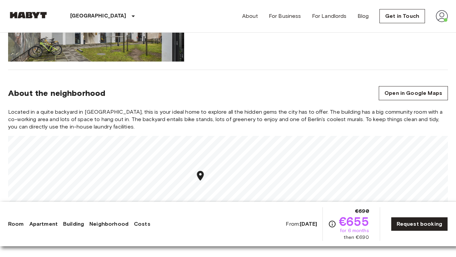
scroll to position [736, 0]
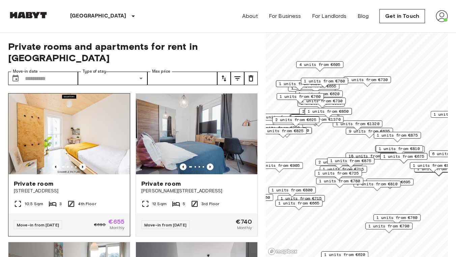
click at [86, 164] on icon "Previous image" at bounding box center [82, 167] width 7 height 7
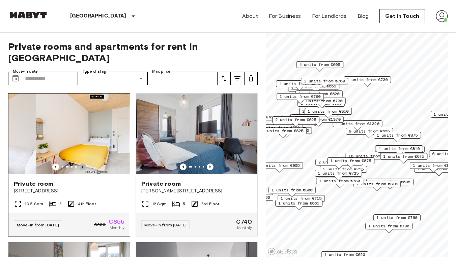
click at [85, 164] on icon "Previous image" at bounding box center [82, 167] width 7 height 7
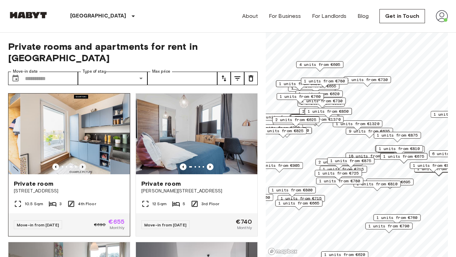
click at [85, 164] on icon "Previous image" at bounding box center [82, 167] width 7 height 7
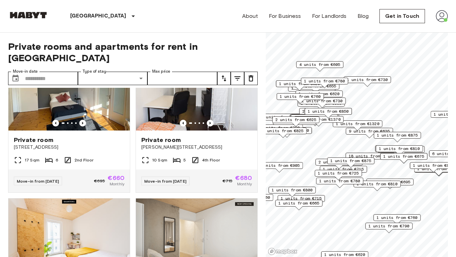
scroll to position [346, 0]
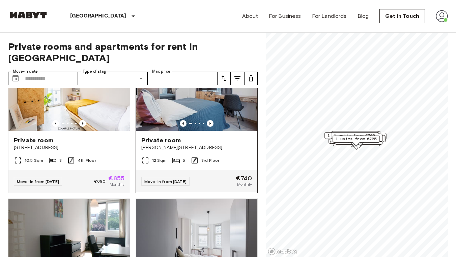
scroll to position [46, 0]
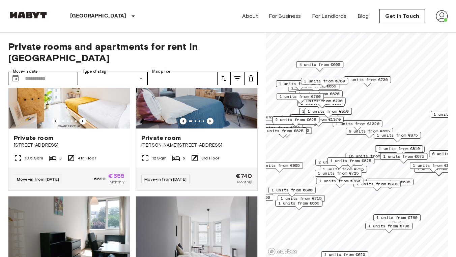
click at [298, 121] on span "2 units from €625" at bounding box center [295, 120] width 41 height 6
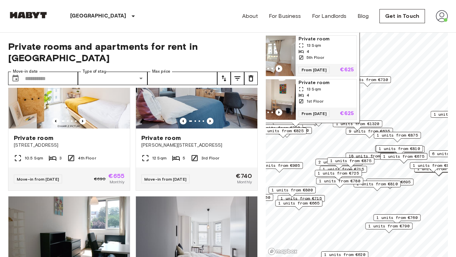
click at [392, 219] on span "1 units from €760" at bounding box center [396, 218] width 41 height 6
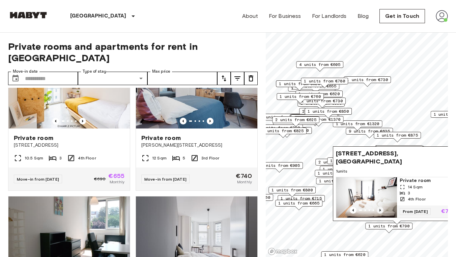
click at [380, 208] on icon "Previous image" at bounding box center [379, 210] width 7 height 7
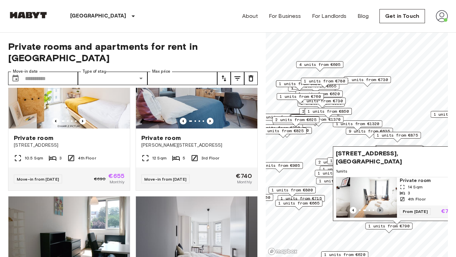
click at [380, 208] on icon "Previous image" at bounding box center [379, 210] width 7 height 7
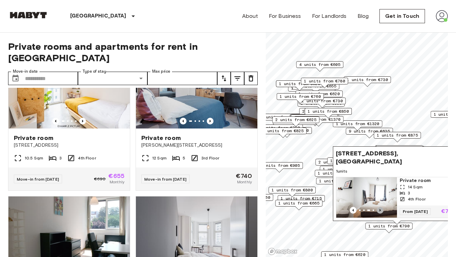
click at [380, 208] on icon "Previous image" at bounding box center [379, 210] width 7 height 7
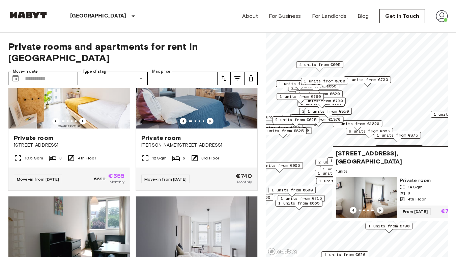
click at [380, 208] on icon "Previous image" at bounding box center [379, 210] width 7 height 7
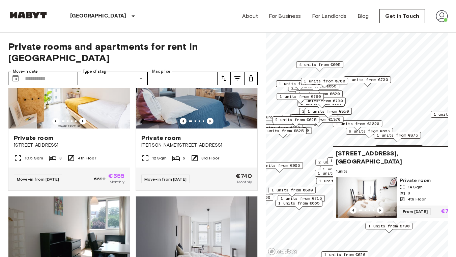
click at [410, 180] on span "Private room" at bounding box center [426, 181] width 55 height 7
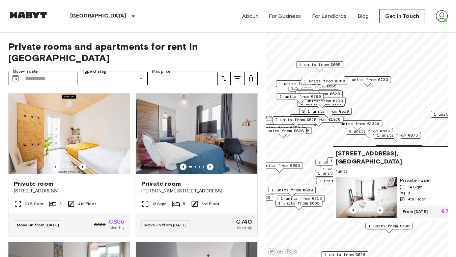
scroll to position [0, 0]
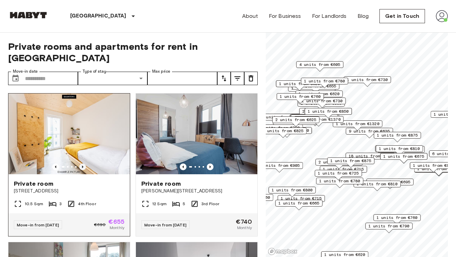
click at [82, 164] on icon "Previous image" at bounding box center [82, 167] width 7 height 7
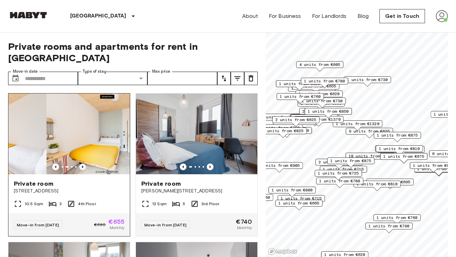
click at [82, 164] on icon "Previous image" at bounding box center [82, 167] width 7 height 7
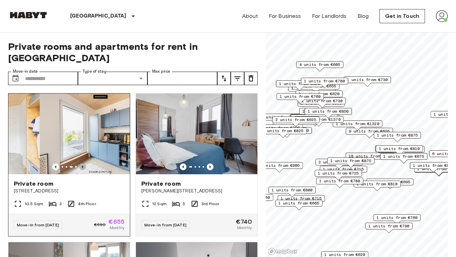
click at [82, 164] on icon "Previous image" at bounding box center [82, 167] width 7 height 7
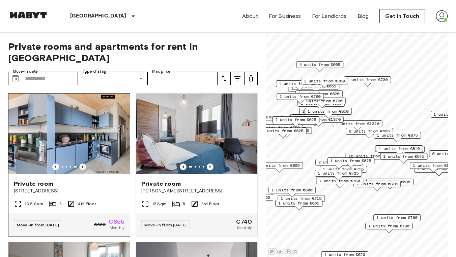
click at [82, 164] on icon "Previous image" at bounding box center [82, 167] width 7 height 7
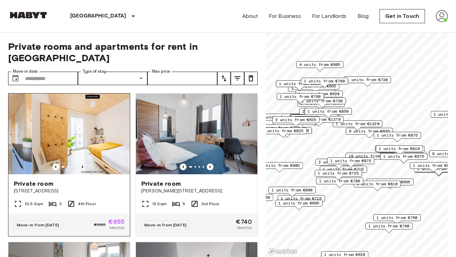
click at [82, 164] on icon "Previous image" at bounding box center [82, 167] width 7 height 7
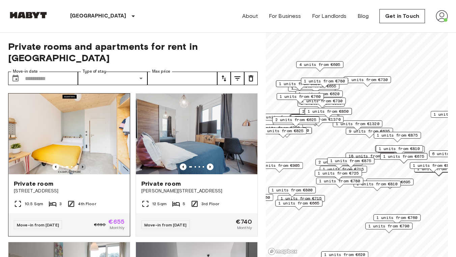
click at [82, 164] on icon "Previous image" at bounding box center [82, 167] width 7 height 7
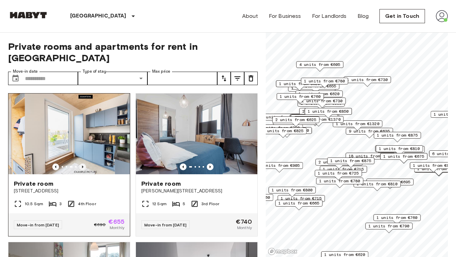
click at [82, 164] on icon "Previous image" at bounding box center [82, 167] width 7 height 7
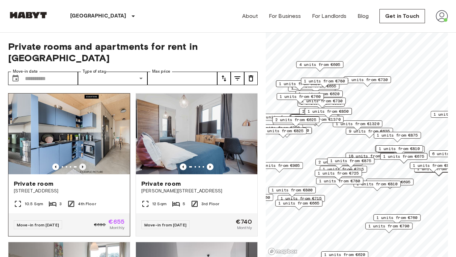
click at [82, 164] on icon "Previous image" at bounding box center [82, 167] width 7 height 7
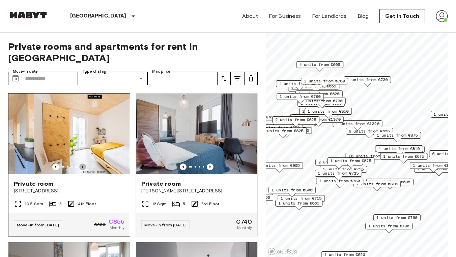
click at [82, 164] on icon "Previous image" at bounding box center [82, 167] width 7 height 7
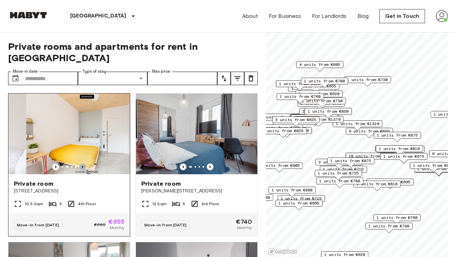
click at [82, 164] on icon "Previous image" at bounding box center [82, 167] width 7 height 7
